Goal: Task Accomplishment & Management: Use online tool/utility

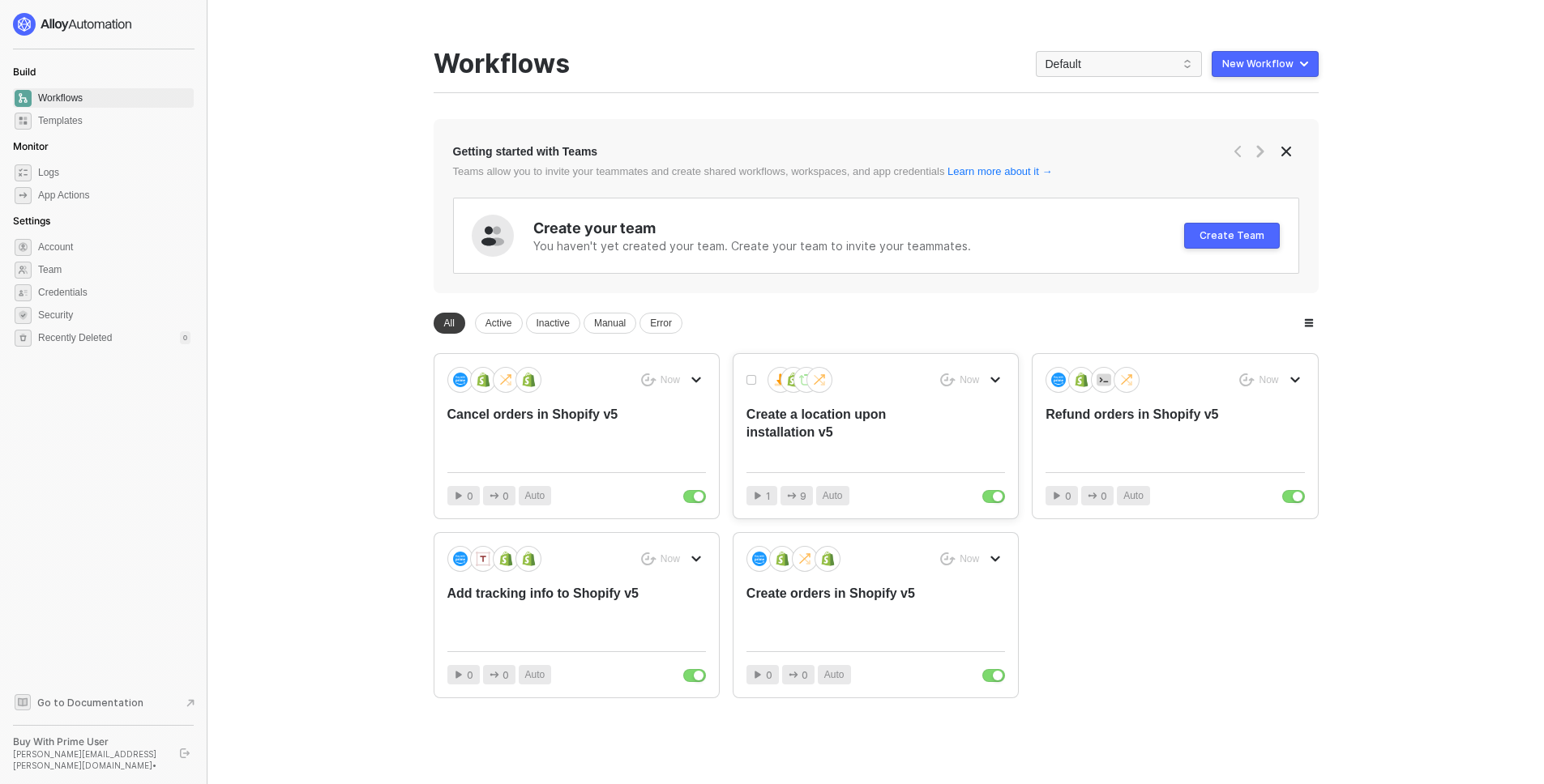
click at [862, 409] on div "Create a location upon installation v5" at bounding box center [850, 432] width 207 height 53
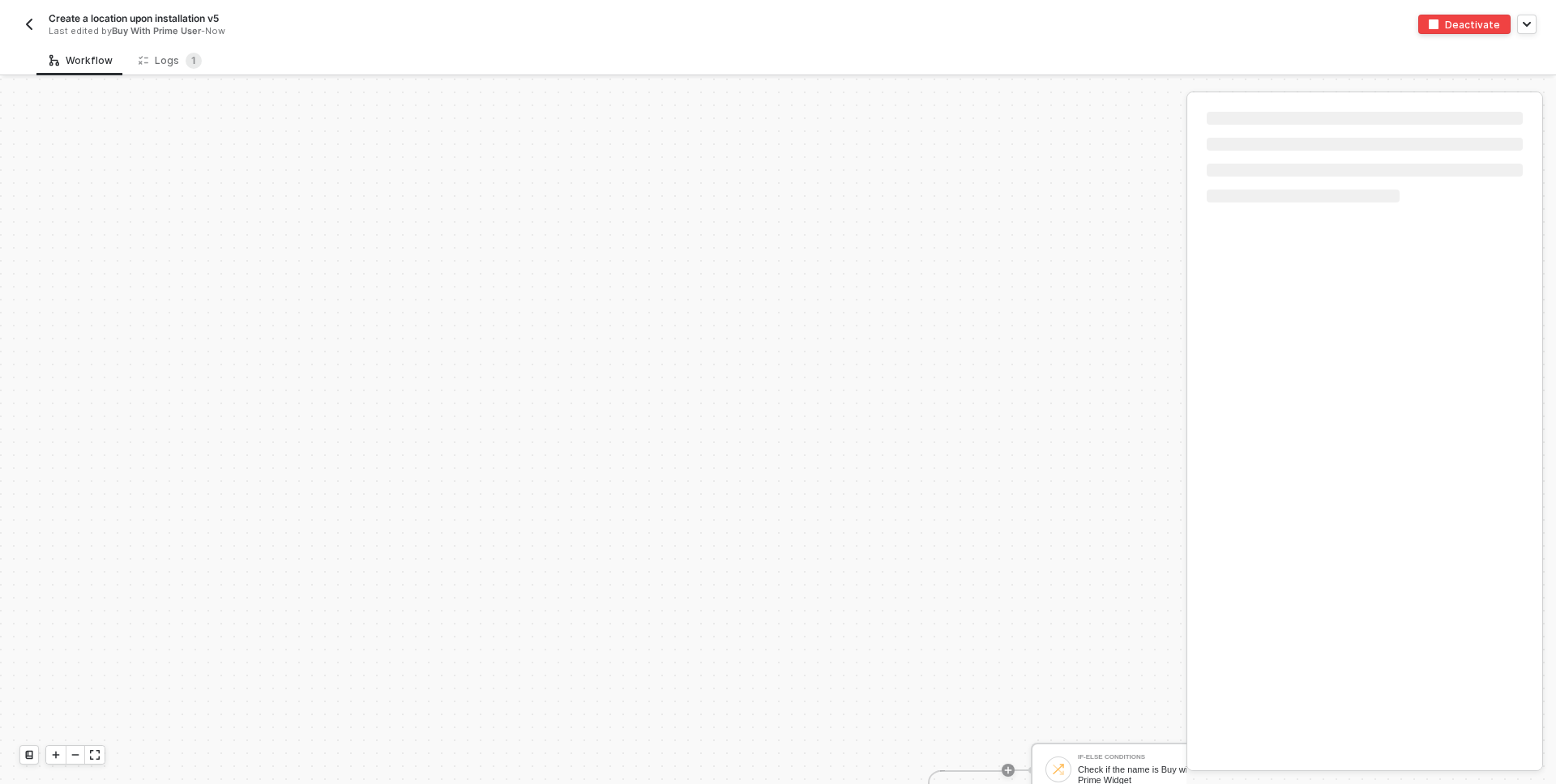
scroll to position [399, 0]
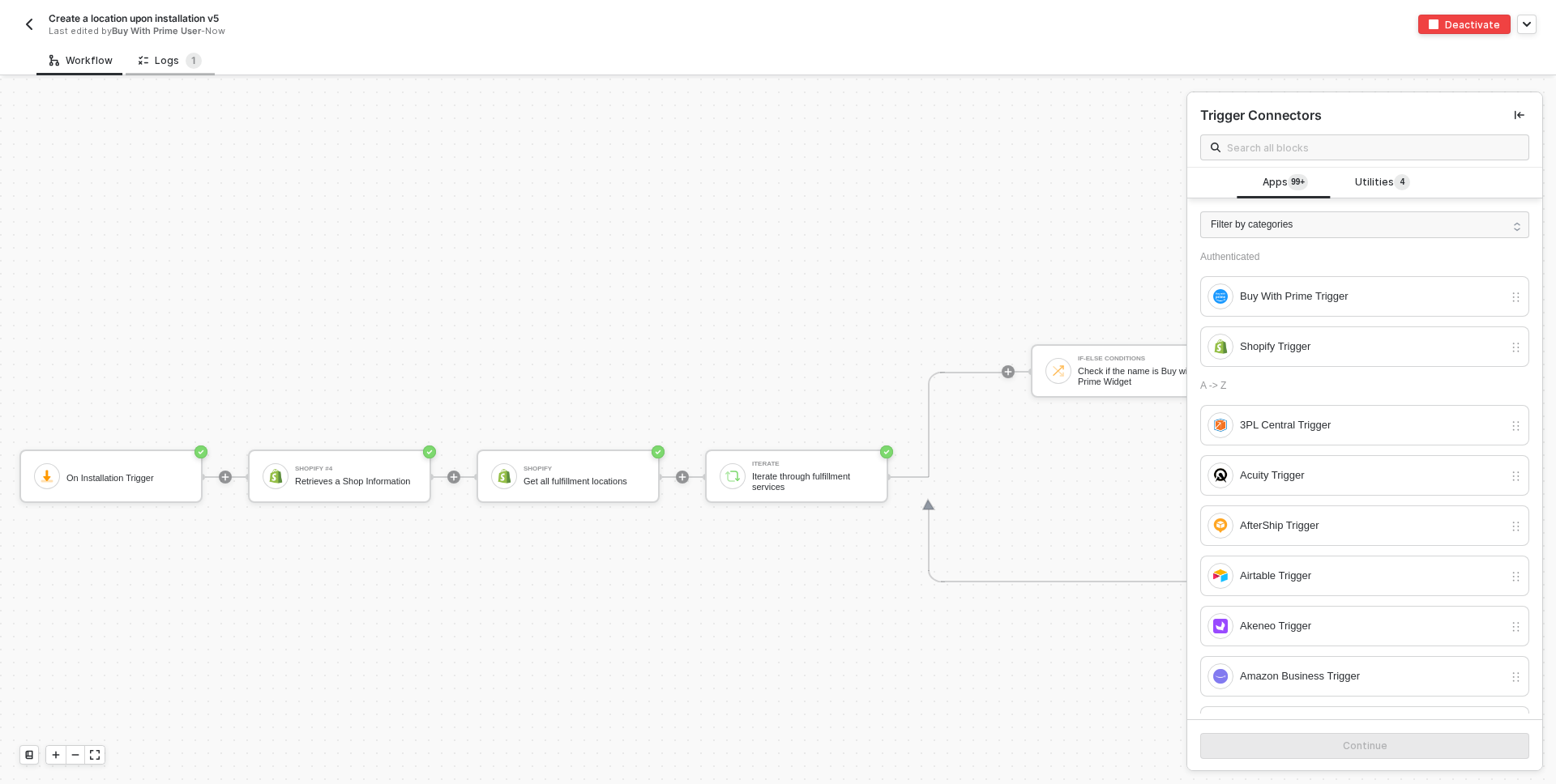
click at [140, 57] on icon at bounding box center [143, 60] width 10 height 14
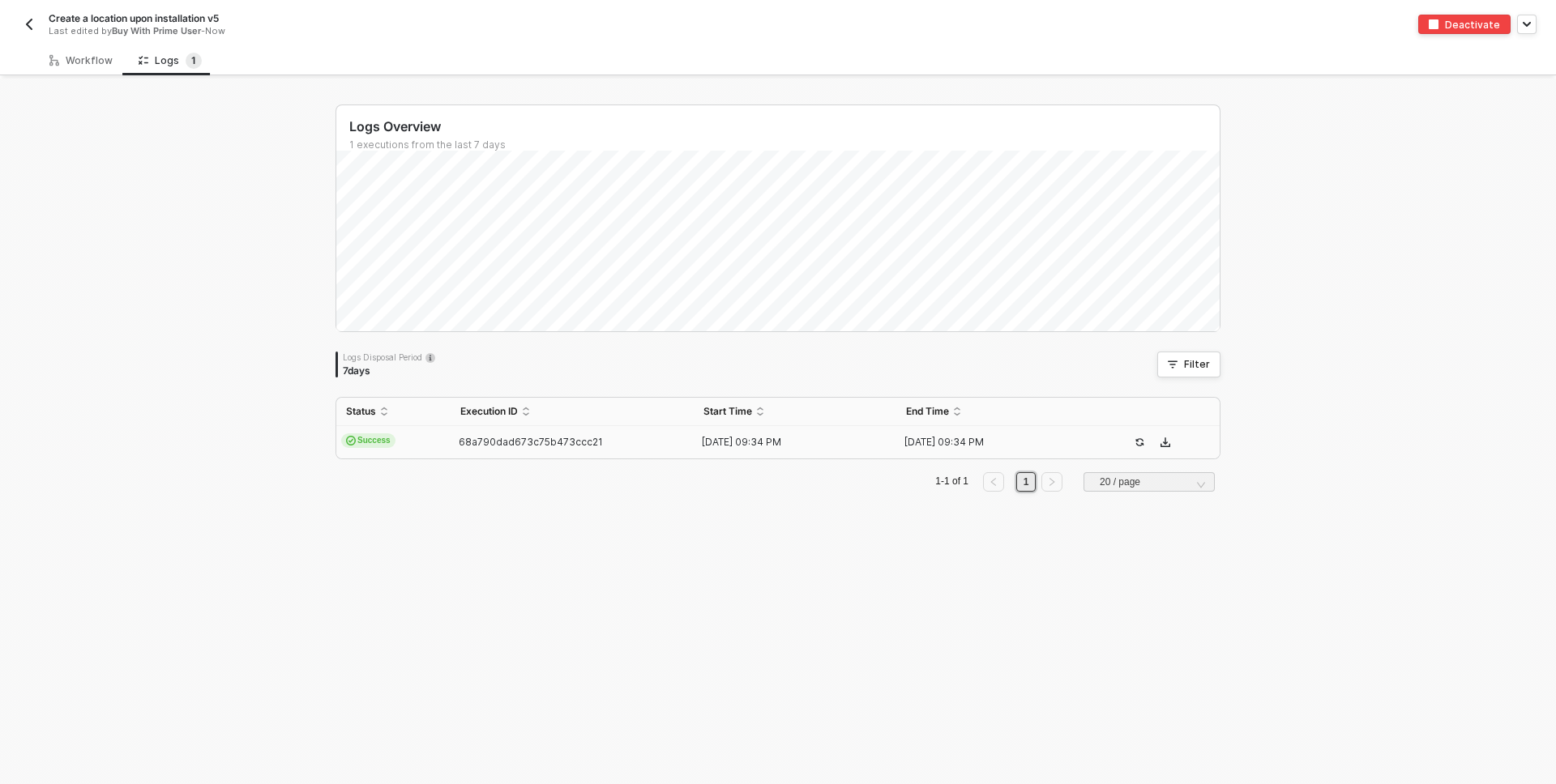
click at [458, 444] on span "68a790dad673c75b473ccc21" at bounding box center [530, 442] width 144 height 12
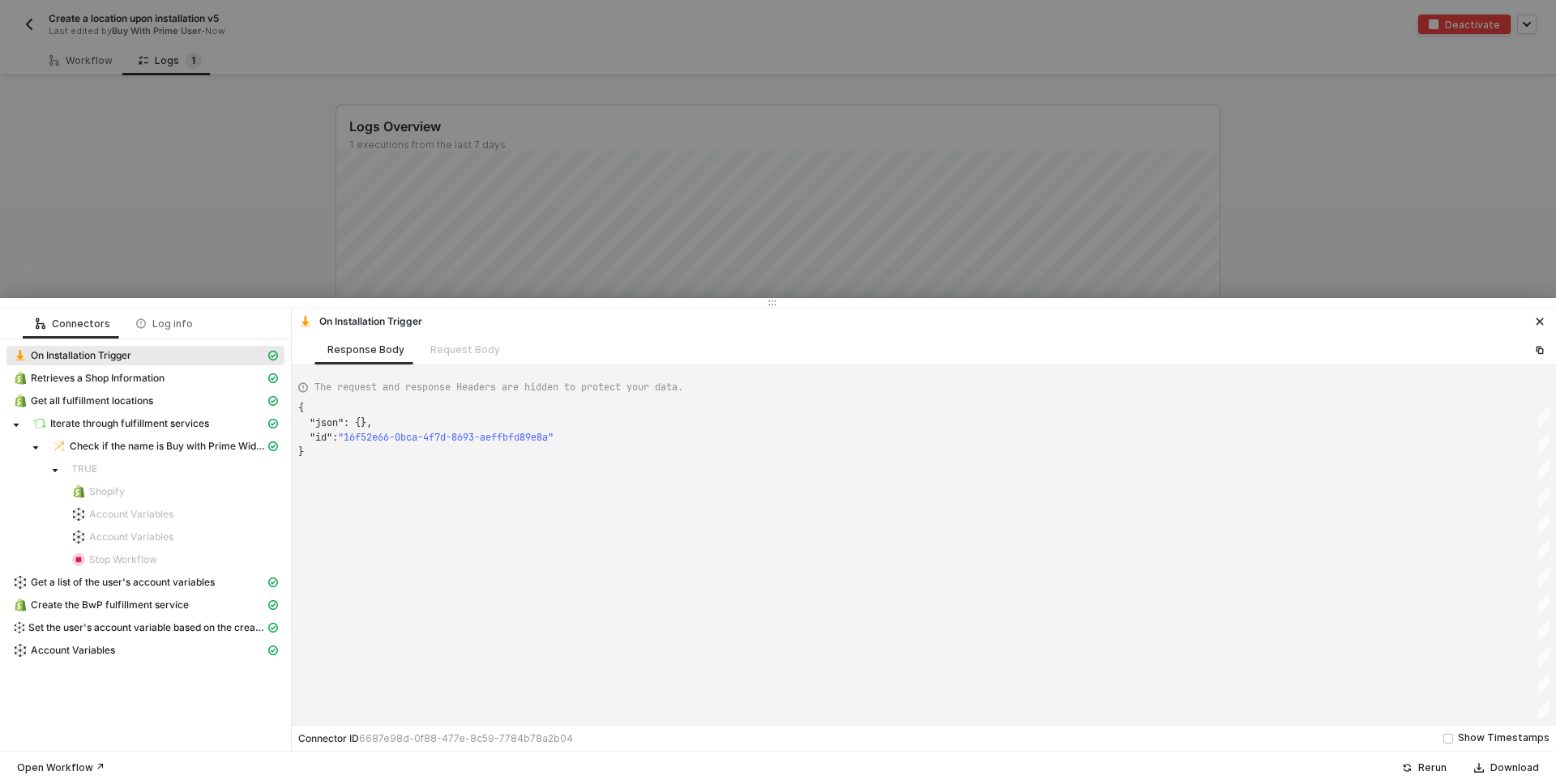
scroll to position [44, 0]
click at [100, 655] on span "Account Variables" at bounding box center [72, 650] width 84 height 13
type textarea "{ "json": { "variables": { "v5LocationId": 77845037192, "SkinSmart Antimicrobia…"
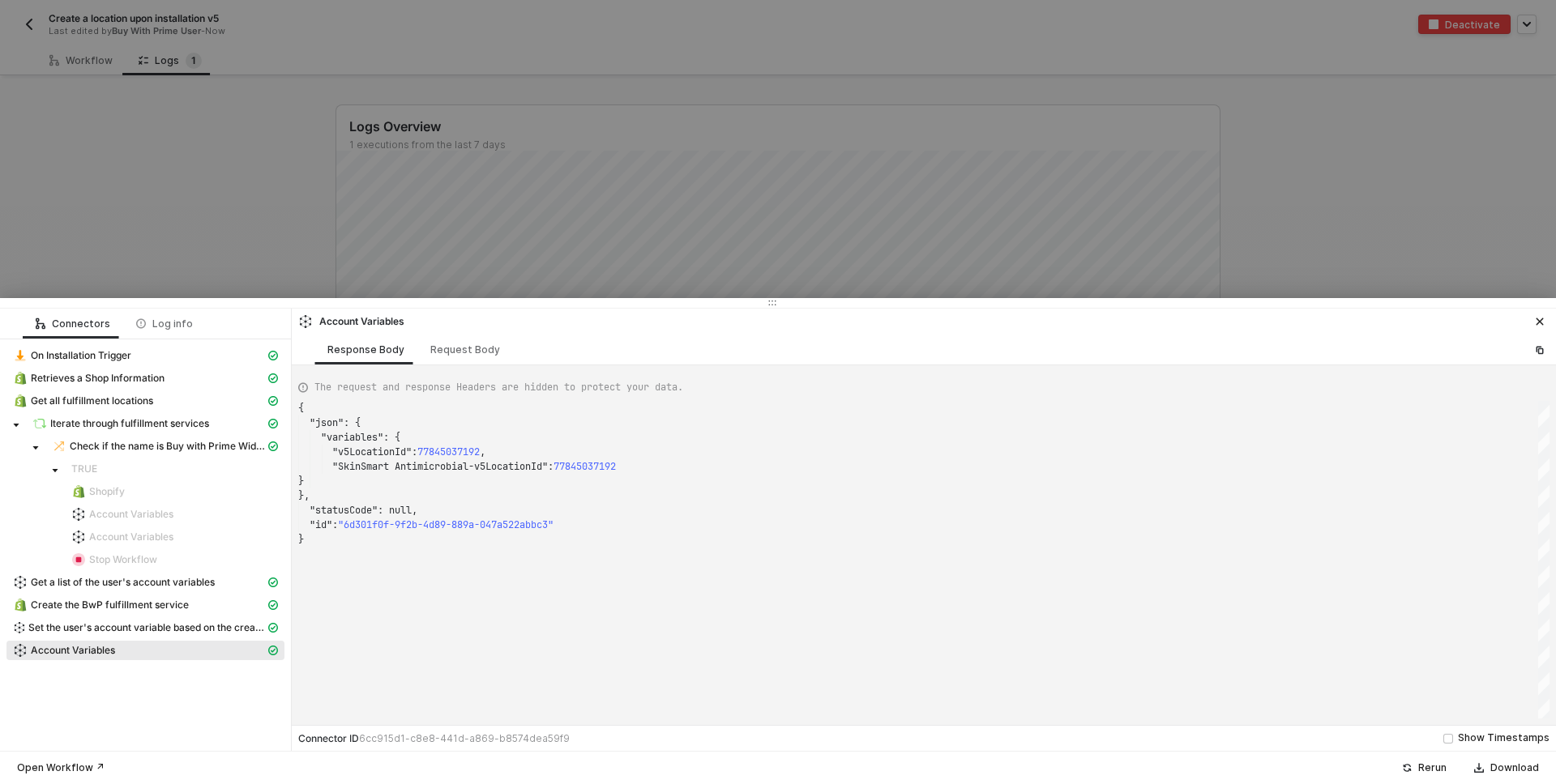
scroll to position [131, 0]
click at [110, 192] on div at bounding box center [778, 392] width 1556 height 784
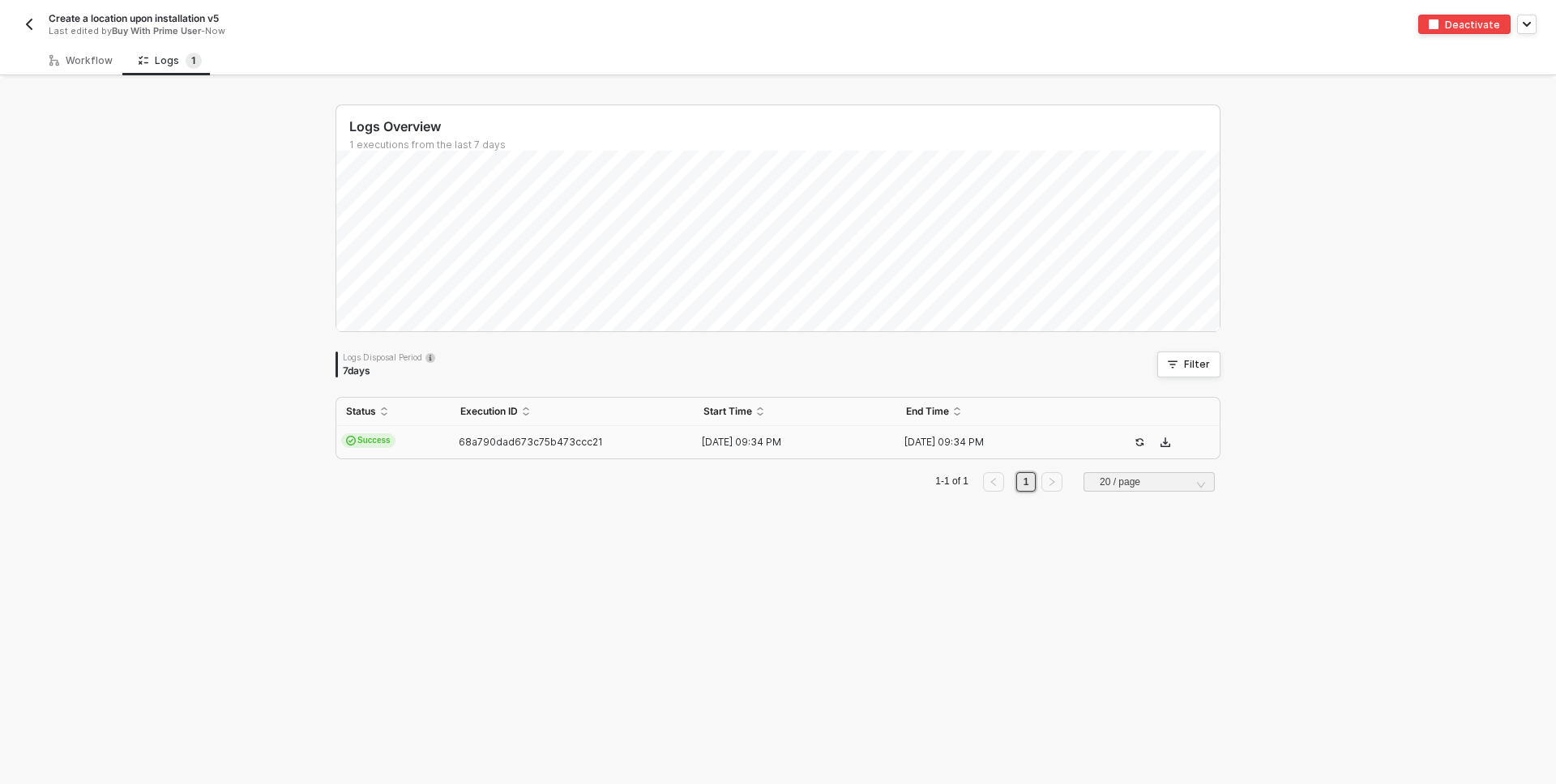
click at [23, 17] on img "button" at bounding box center [29, 24] width 13 height 13
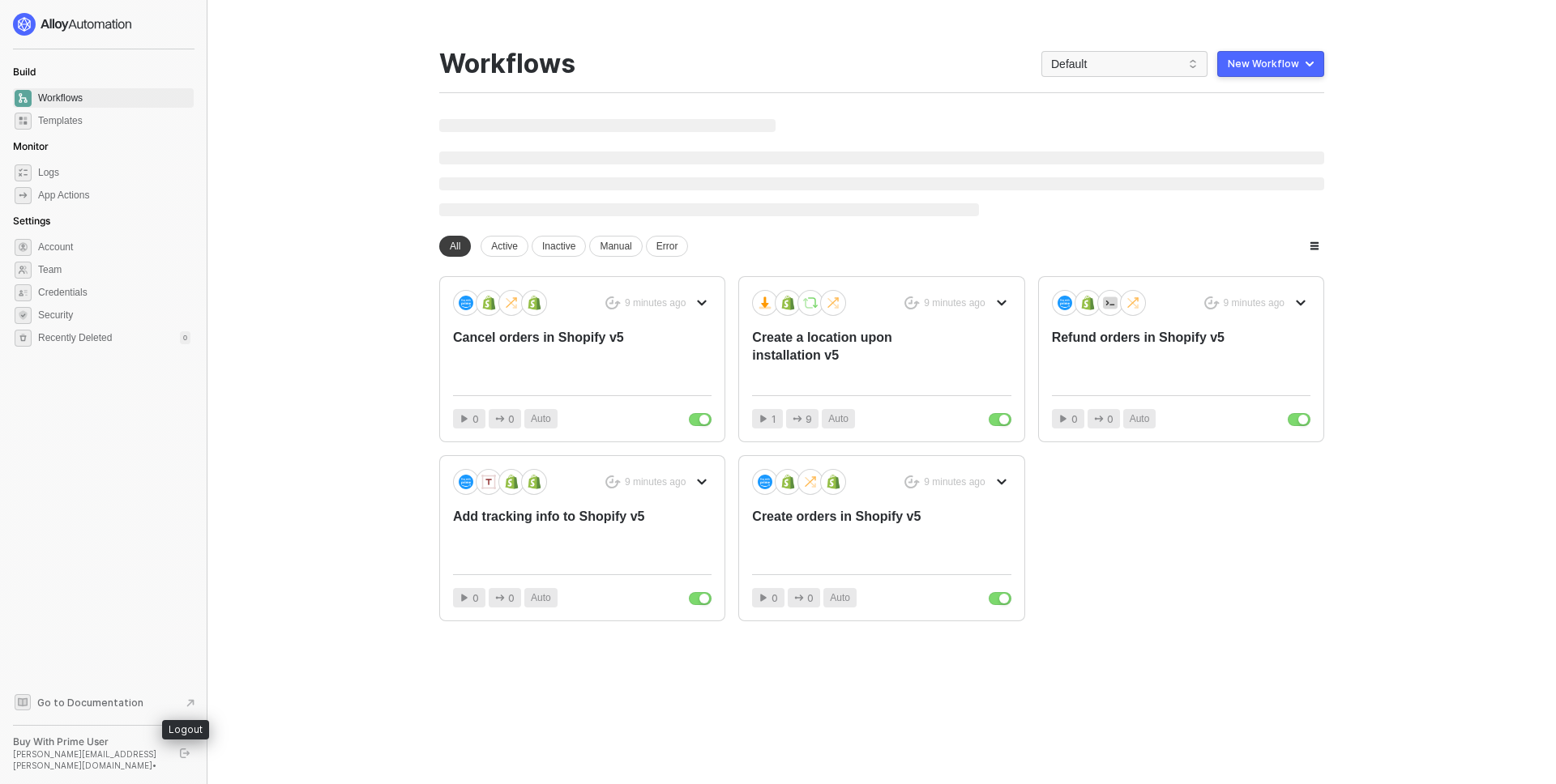
click at [181, 758] on icon "logout" at bounding box center [184, 753] width 10 height 10
